Goal: Task Accomplishment & Management: Complete application form

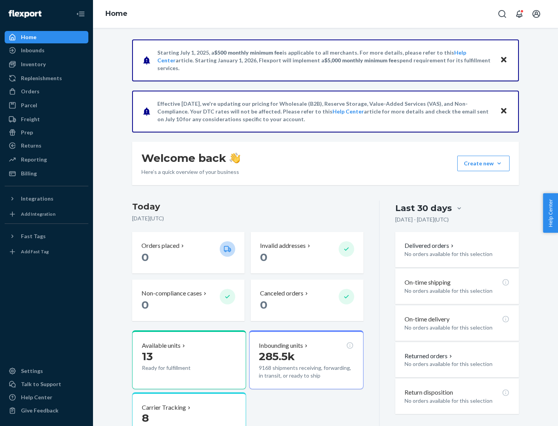
click at [499, 164] on button "Create new Create new inbound Create new order Create new product" at bounding box center [483, 164] width 52 height 16
click at [47, 50] on div "Inbounds" at bounding box center [46, 50] width 82 height 11
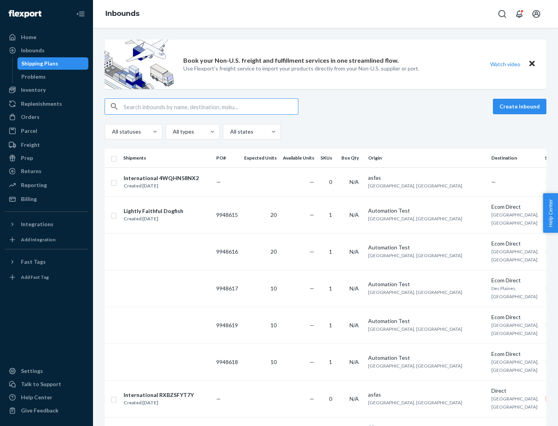
click at [521, 107] on button "Create inbound" at bounding box center [519, 107] width 53 height 16
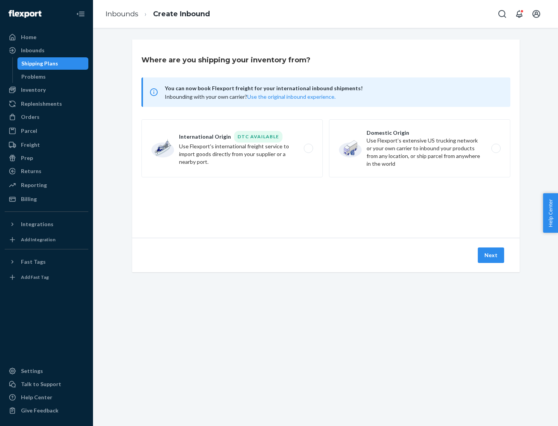
click at [420, 148] on label "Domestic Origin Use Flexport’s extensive US trucking network or your own carrie…" at bounding box center [419, 148] width 181 height 58
click at [496, 148] on input "Domestic Origin Use Flexport’s extensive US trucking network or your own carrie…" at bounding box center [498, 148] width 5 height 5
radio input "true"
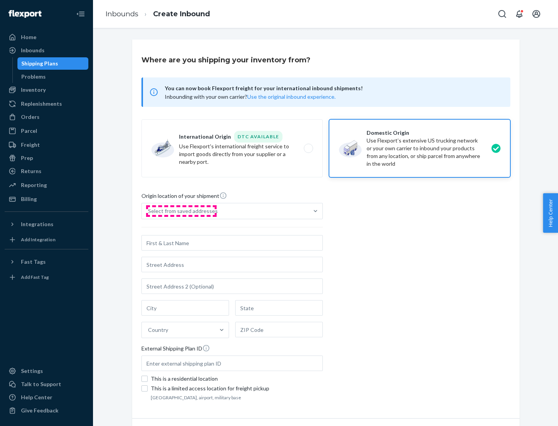
click at [181, 211] on div "Select from saved addresses" at bounding box center [183, 211] width 70 height 8
click at [149, 211] on input "Select from saved addresses" at bounding box center [148, 211] width 1 height 8
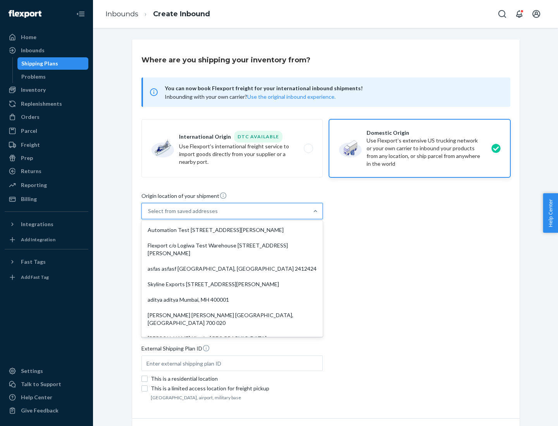
scroll to position [3, 0]
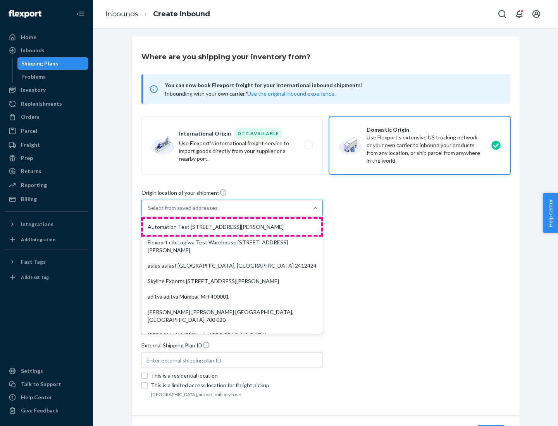
click at [232, 227] on div "Automation Test [STREET_ADDRESS][PERSON_NAME]" at bounding box center [232, 227] width 178 height 16
click at [149, 212] on input "option Automation Test [STREET_ADDRESS][PERSON_NAME]. 9 results available. Use …" at bounding box center [148, 208] width 1 height 8
type input "Automation Test"
type input "9th Floor"
type input "[GEOGRAPHIC_DATA]"
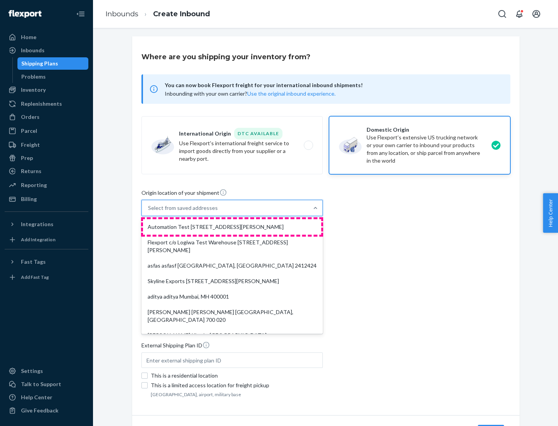
type input "CA"
type input "94104"
type input "[STREET_ADDRESS][PERSON_NAME]"
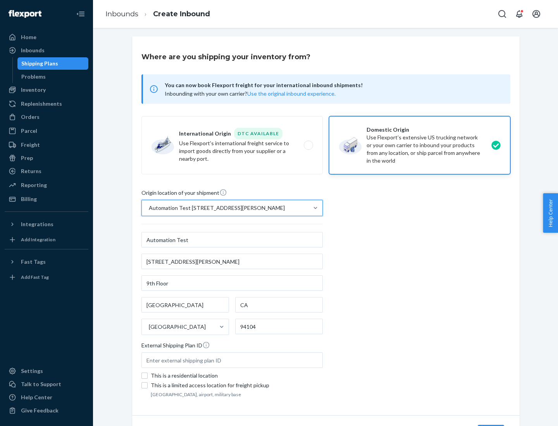
scroll to position [45, 0]
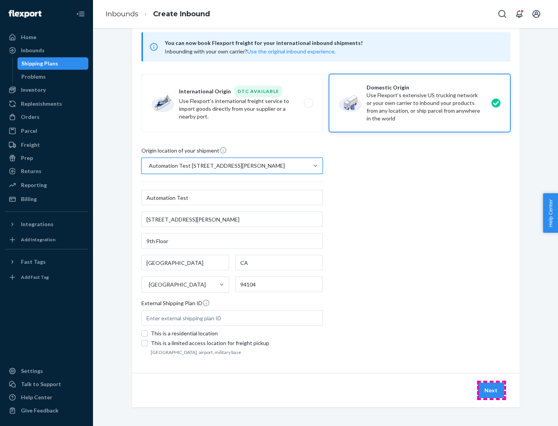
click at [491, 391] on button "Next" at bounding box center [491, 391] width 26 height 16
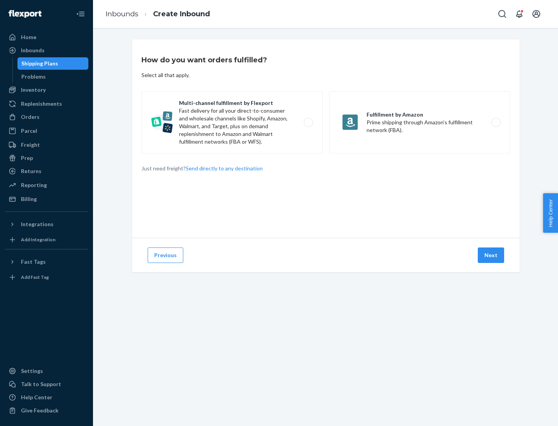
click at [232, 122] on label "Multi-channel fulfillment by Flexport Fast delivery for all your direct-to-cons…" at bounding box center [231, 122] width 181 height 62
click at [308, 122] on input "Multi-channel fulfillment by Flexport Fast delivery for all your direct-to-cons…" at bounding box center [310, 122] width 5 height 5
radio input "true"
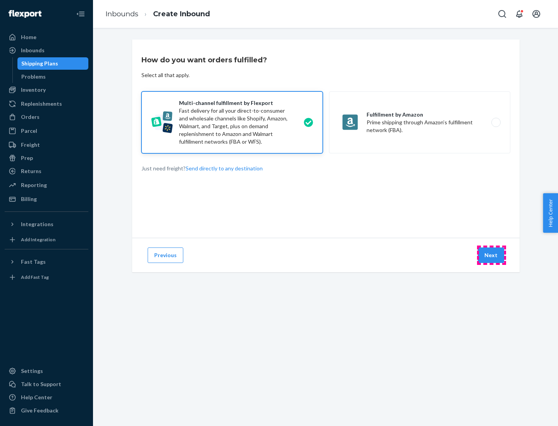
click at [491, 255] on button "Next" at bounding box center [491, 256] width 26 height 16
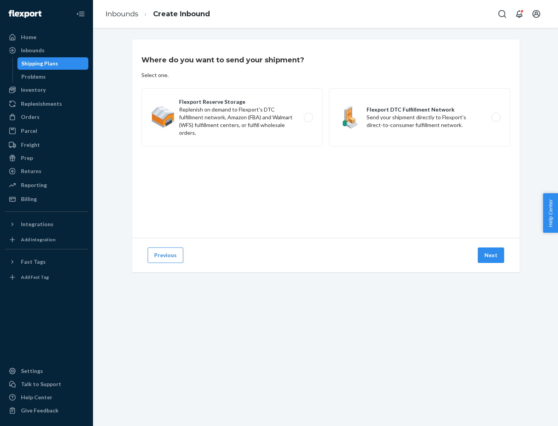
click at [420, 117] on label "Flexport DTC Fulfillment Network Send your shipment directly to Flexport's dire…" at bounding box center [419, 117] width 181 height 58
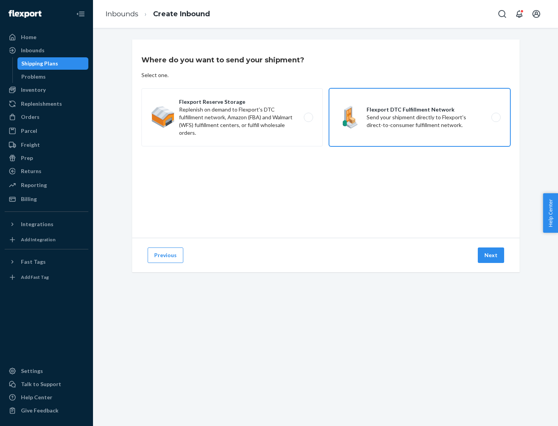
click at [496, 117] on input "Flexport DTC Fulfillment Network Send your shipment directly to Flexport's dire…" at bounding box center [498, 117] width 5 height 5
radio input "true"
click at [491, 255] on button "Next" at bounding box center [491, 256] width 26 height 16
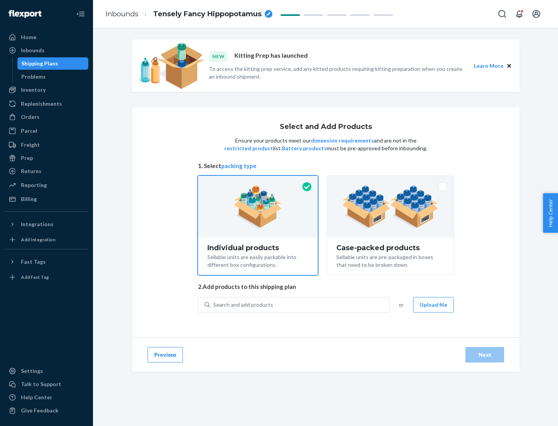
click at [391, 207] on img at bounding box center [390, 207] width 97 height 43
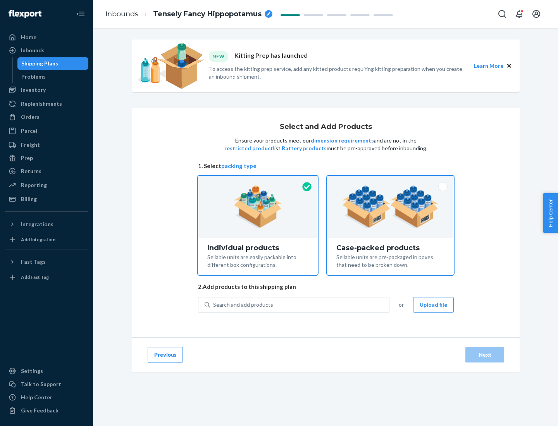
click at [391, 181] on input "Case-packed products Sellable units are pre-packaged in boxes that need to be b…" at bounding box center [390, 178] width 5 height 5
radio input "true"
radio input "false"
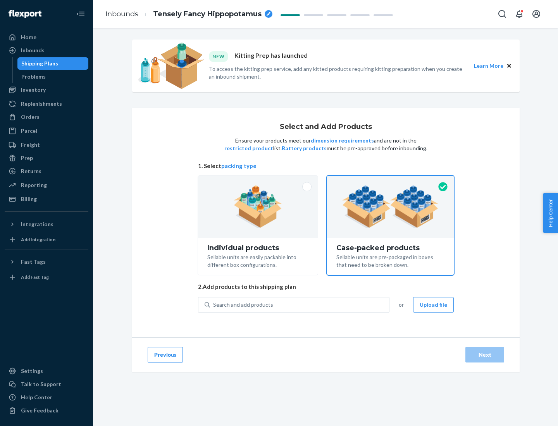
click at [300, 305] on div "Search and add products" at bounding box center [299, 305] width 179 height 14
click at [214, 305] on input "Search and add products" at bounding box center [213, 305] width 1 height 8
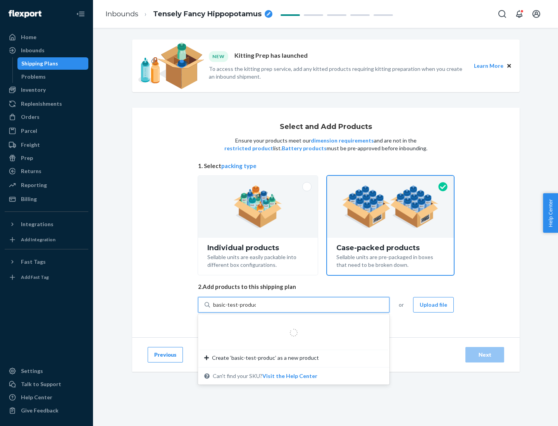
type input "basic-test-product-1"
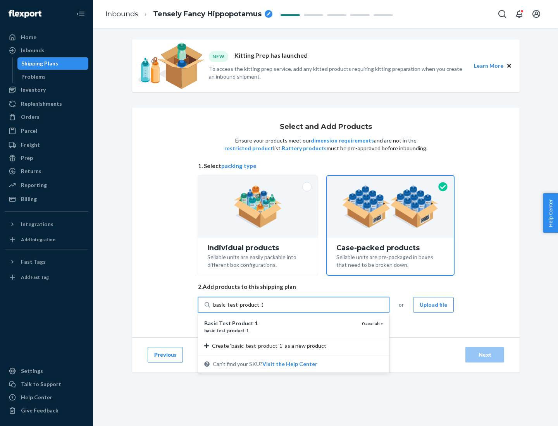
click at [280, 331] on div "basic - test - product - 1" at bounding box center [280, 331] width 152 height 7
click at [263, 309] on input "basic-test-product-1" at bounding box center [238, 305] width 50 height 8
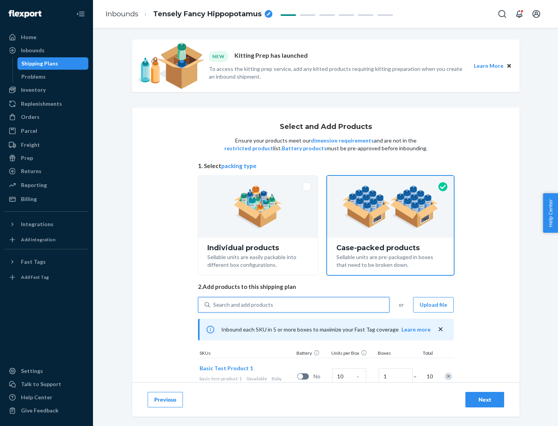
scroll to position [28, 0]
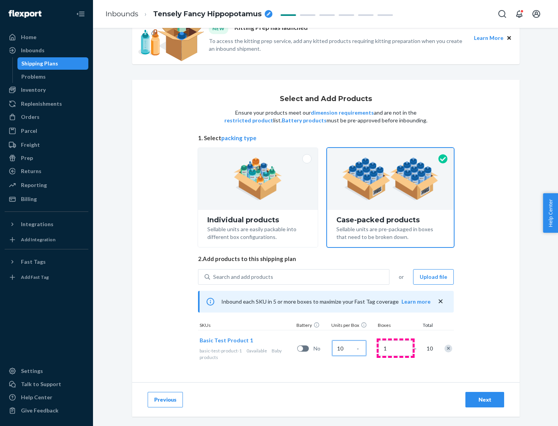
type input "10"
type input "7"
click at [485, 400] on div "Next" at bounding box center [485, 400] width 26 height 8
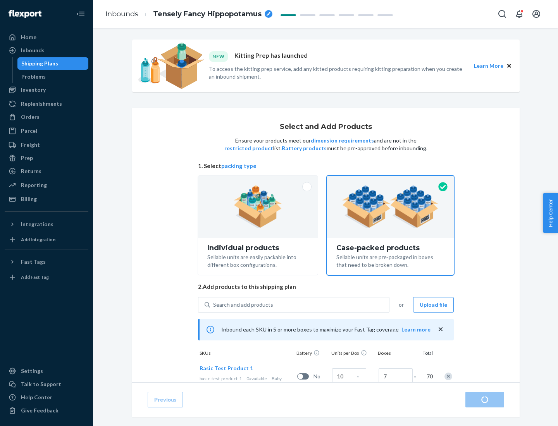
radio input "true"
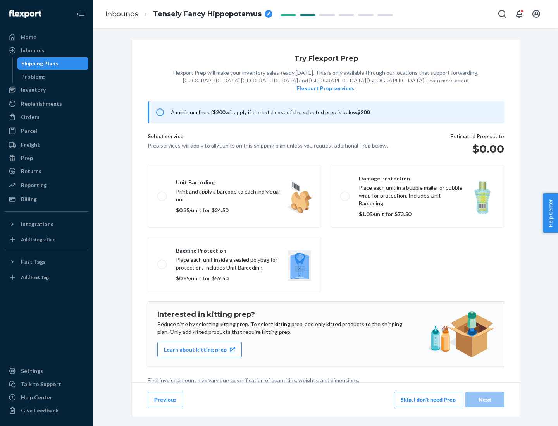
scroll to position [2, 0]
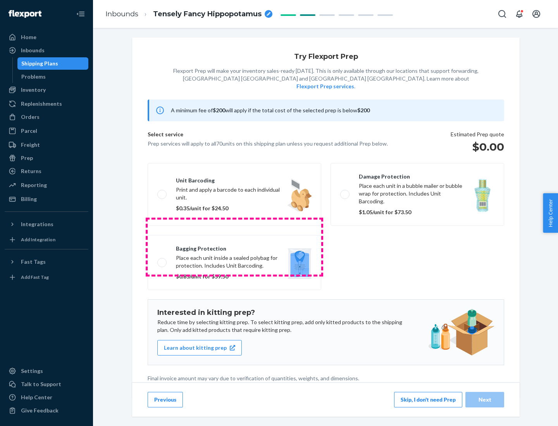
click at [234, 247] on label "Bagging protection Place each unit inside a sealed polybag for protection. Incl…" at bounding box center [235, 262] width 174 height 55
click at [162, 260] on input "Bagging protection Place each unit inside a sealed polybag for protection. Incl…" at bounding box center [159, 262] width 5 height 5
checkbox input "true"
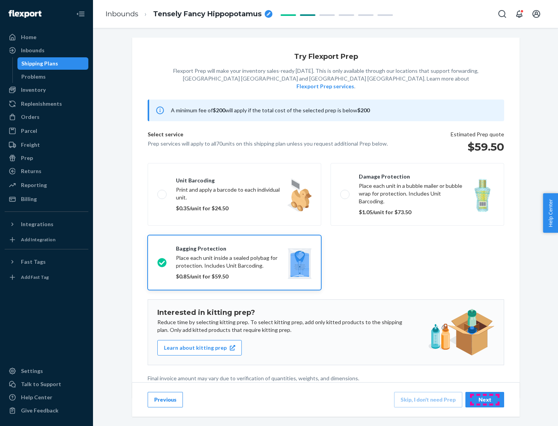
click at [485, 400] on div "Next" at bounding box center [485, 400] width 26 height 8
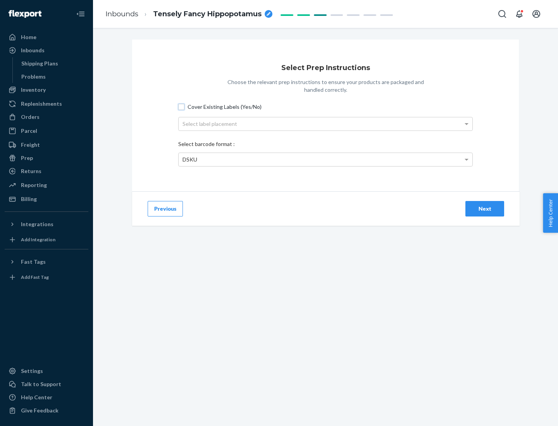
click at [181, 107] on input "Cover Existing Labels (Yes/No)" at bounding box center [181, 107] width 6 height 6
checkbox input "true"
click at [326, 124] on div "Select label placement" at bounding box center [326, 123] width 294 height 13
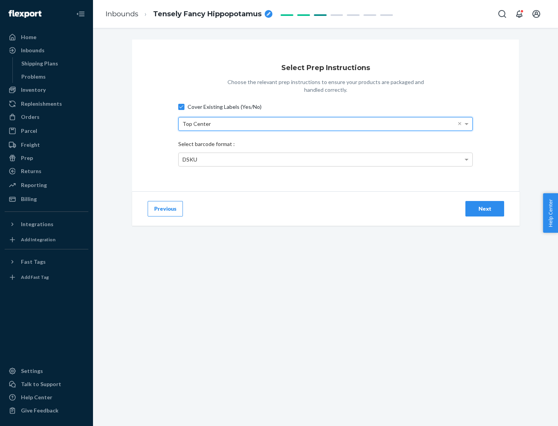
click at [326, 159] on div "DSKU" at bounding box center [326, 159] width 294 height 13
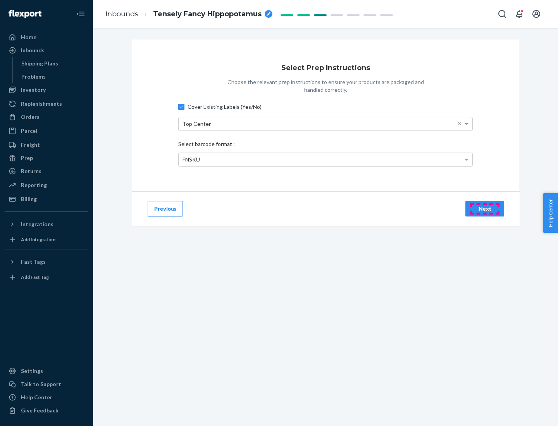
click at [485, 209] on div "Next" at bounding box center [485, 209] width 26 height 8
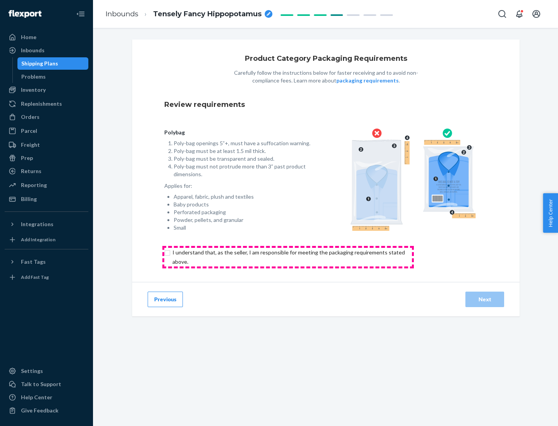
click at [288, 257] on input "checkbox" at bounding box center [293, 257] width 258 height 19
checkbox input "true"
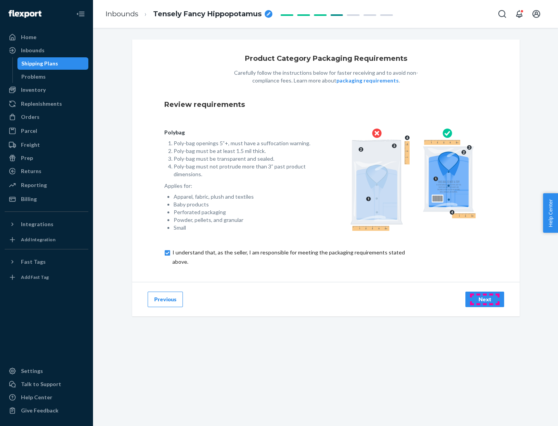
click at [485, 299] on div "Next" at bounding box center [485, 300] width 26 height 8
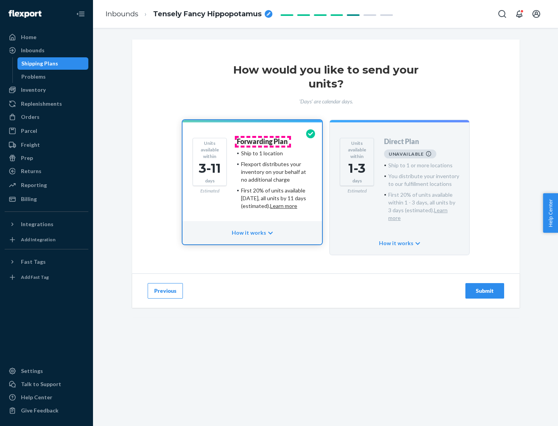
click at [263, 141] on h4 "Forwarding Plan" at bounding box center [262, 142] width 51 height 8
click at [485, 287] on div "Submit" at bounding box center [485, 291] width 26 height 8
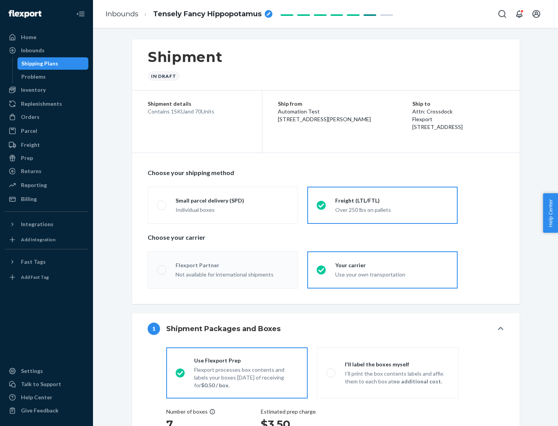
radio input "true"
radio input "false"
radio input "true"
radio input "false"
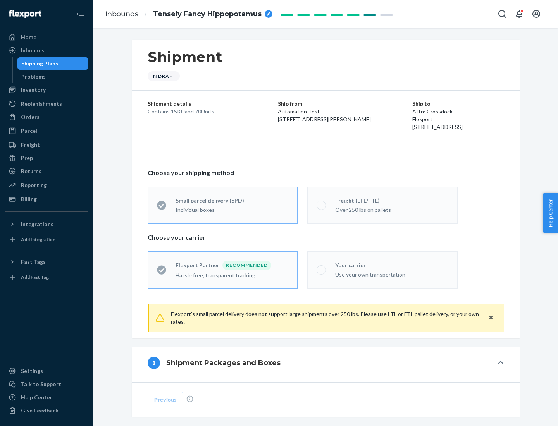
click at [383, 205] on div "Over 250 lbs on pallets" at bounding box center [391, 209] width 113 height 9
click at [322, 205] on input "Freight (LTL/FTL) Over 250 lbs on pallets" at bounding box center [319, 205] width 5 height 5
radio input "true"
radio input "false"
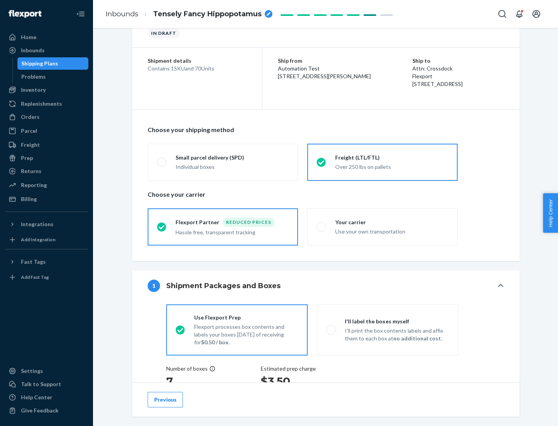
click at [223, 227] on div "Hassle free, transparent tracking" at bounding box center [232, 231] width 113 height 9
click at [162, 227] on input "Flexport Partner Reduced prices Hassle free, transparent tracking" at bounding box center [159, 226] width 5 height 5
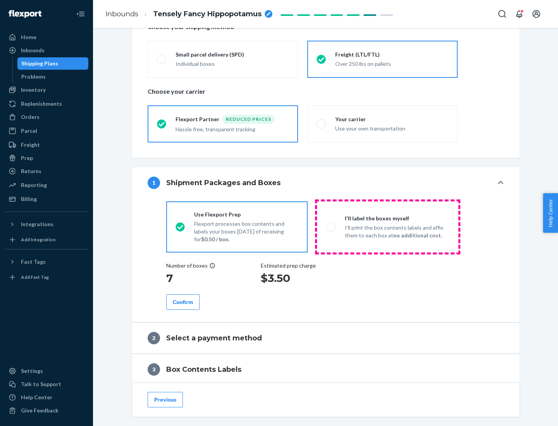
click at [388, 227] on p "I’ll print the box contents labels and affix them to each box at no additional …" at bounding box center [397, 232] width 104 height 16
click at [331, 227] on input "I'll label the boxes myself I’ll print the box contents labels and affix them t…" at bounding box center [328, 226] width 5 height 5
radio input "true"
radio input "false"
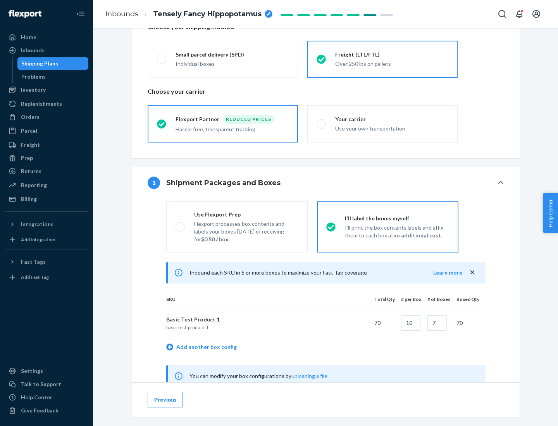
scroll to position [242, 0]
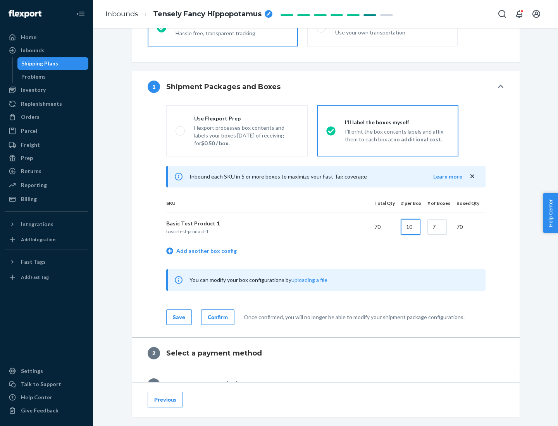
type input "10"
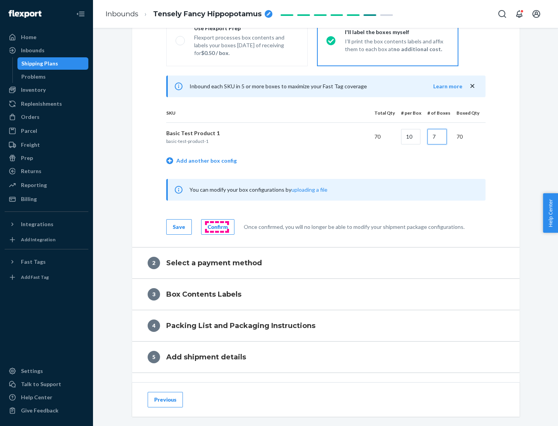
type input "7"
click at [217, 227] on div "Confirm" at bounding box center [218, 227] width 20 height 8
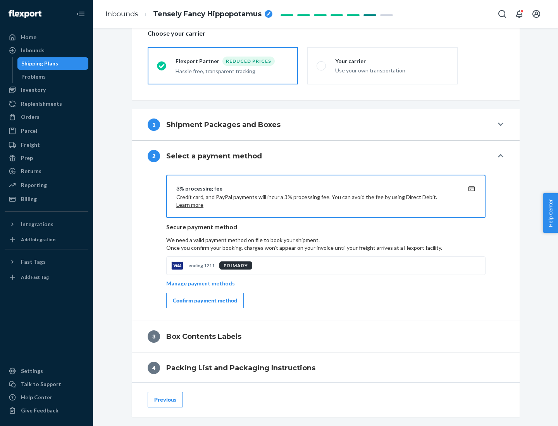
scroll to position [278, 0]
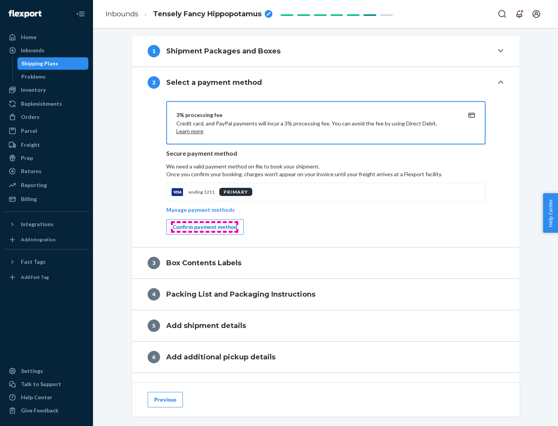
click at [204, 227] on div "Confirm payment method" at bounding box center [205, 227] width 64 height 8
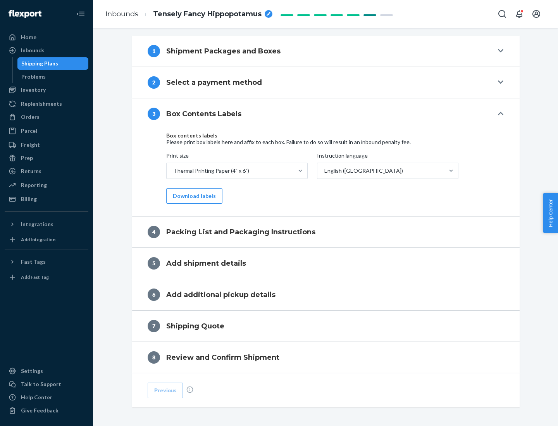
scroll to position [247, 0]
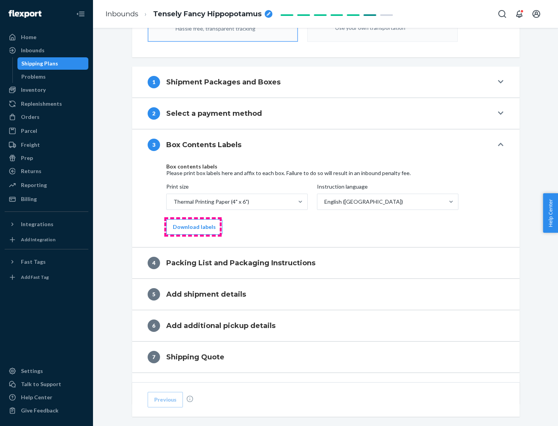
click at [193, 227] on button "Download labels" at bounding box center [194, 227] width 56 height 16
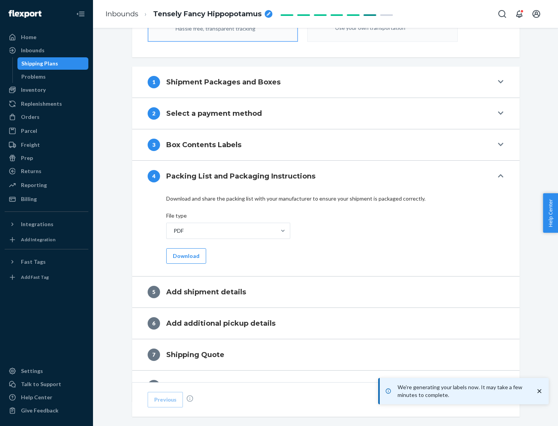
scroll to position [276, 0]
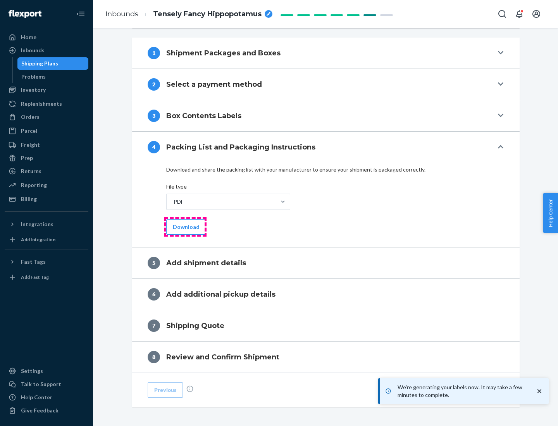
click at [185, 227] on button "Download" at bounding box center [186, 227] width 40 height 16
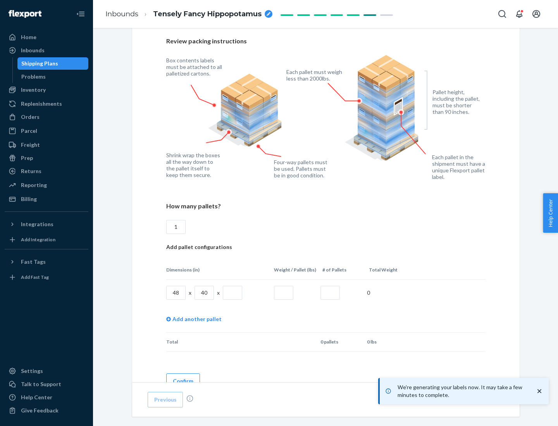
scroll to position [563, 0]
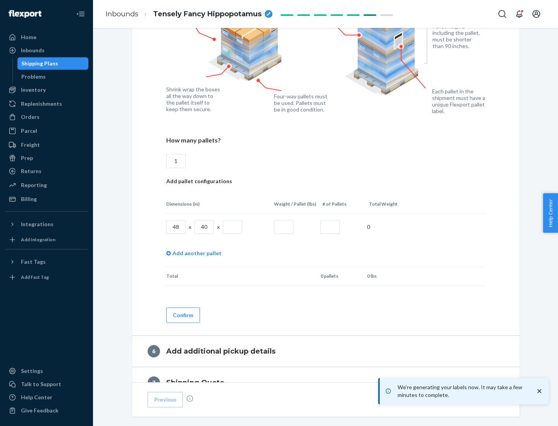
type input "1"
type input "40"
type input "200"
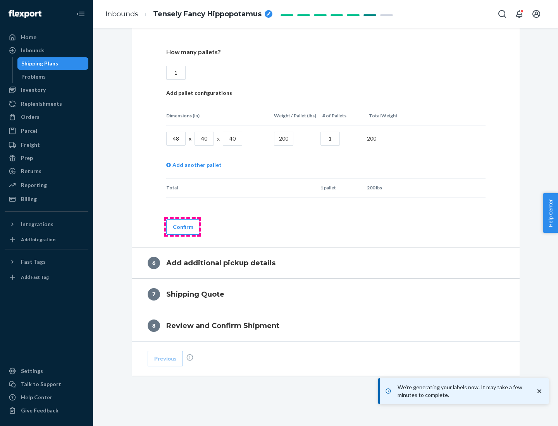
type input "1"
click at [183, 227] on button "Confirm" at bounding box center [183, 227] width 34 height 16
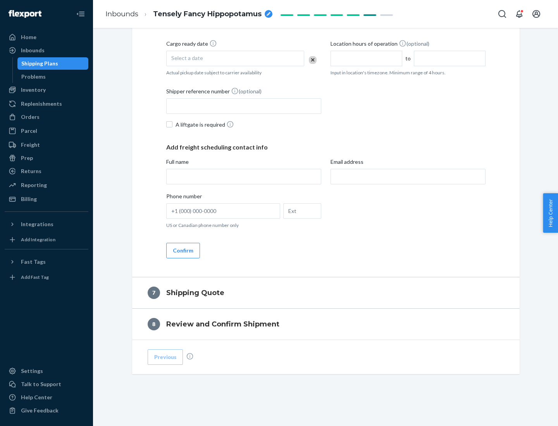
scroll to position [297, 0]
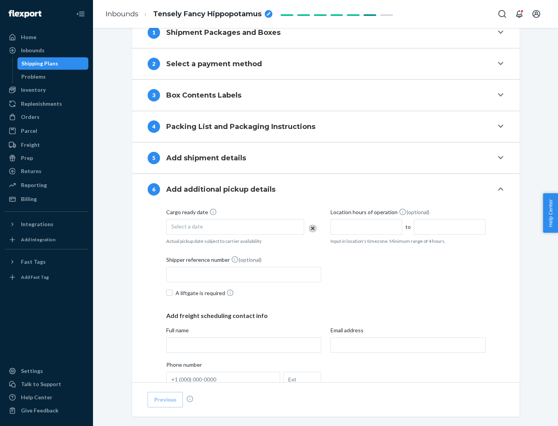
click at [235, 227] on div "Select a date" at bounding box center [235, 227] width 138 height 16
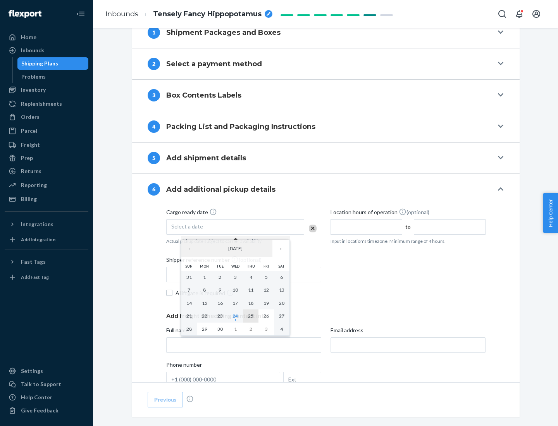
click at [251, 316] on abbr "25" at bounding box center [250, 316] width 5 height 6
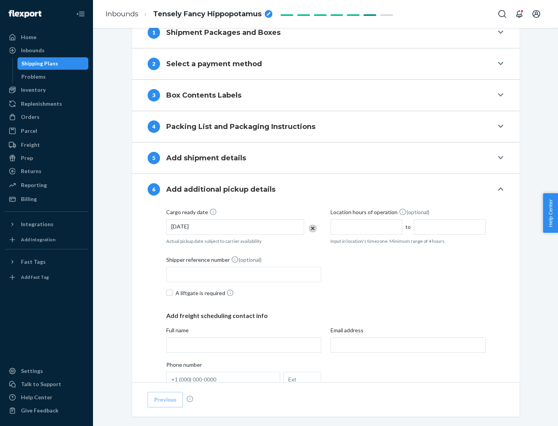
scroll to position [415, 0]
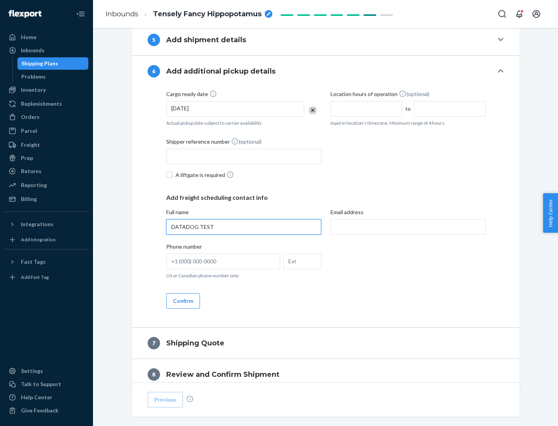
type input "DATADOG TEST"
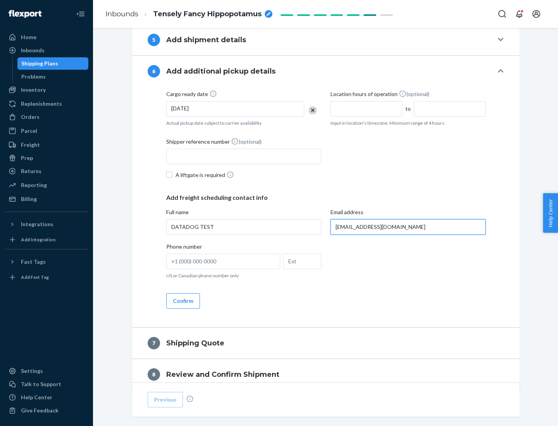
scroll to position [449, 0]
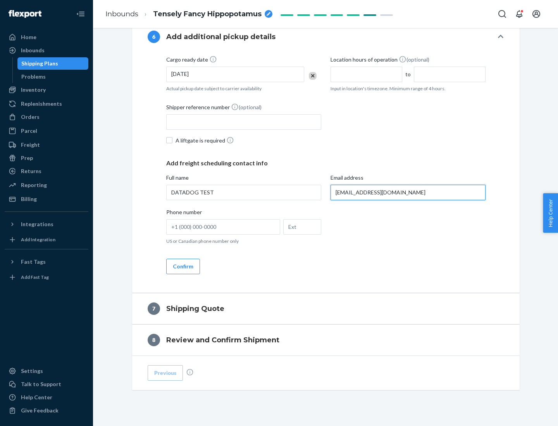
type input "[EMAIL_ADDRESS][DOMAIN_NAME]"
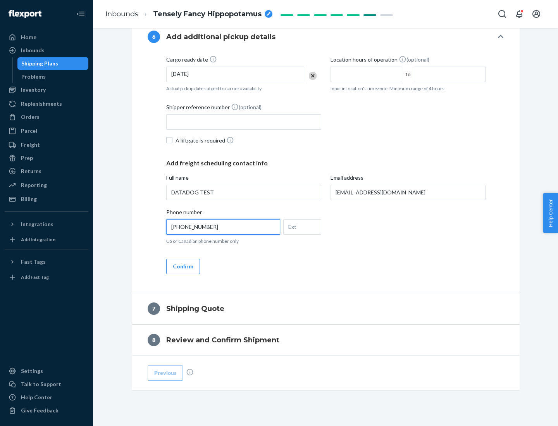
scroll to position [465, 0]
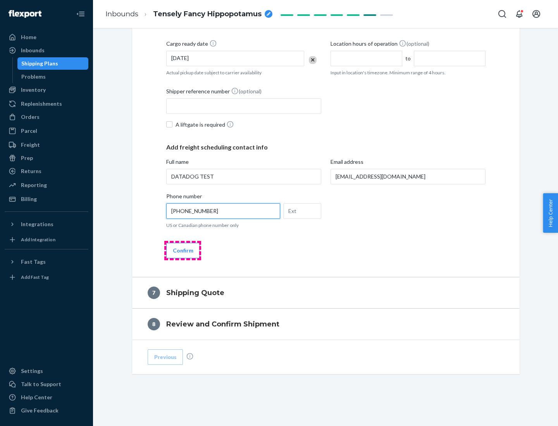
type input "[PHONE_NUMBER]"
click at [183, 250] on button "Confirm" at bounding box center [183, 251] width 34 height 16
